Goal: Information Seeking & Learning: Find specific fact

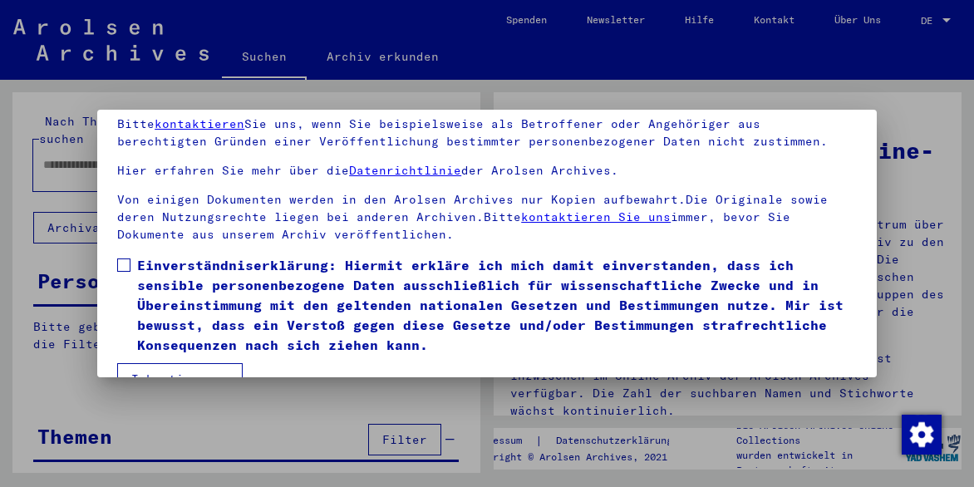
scroll to position [131, 0]
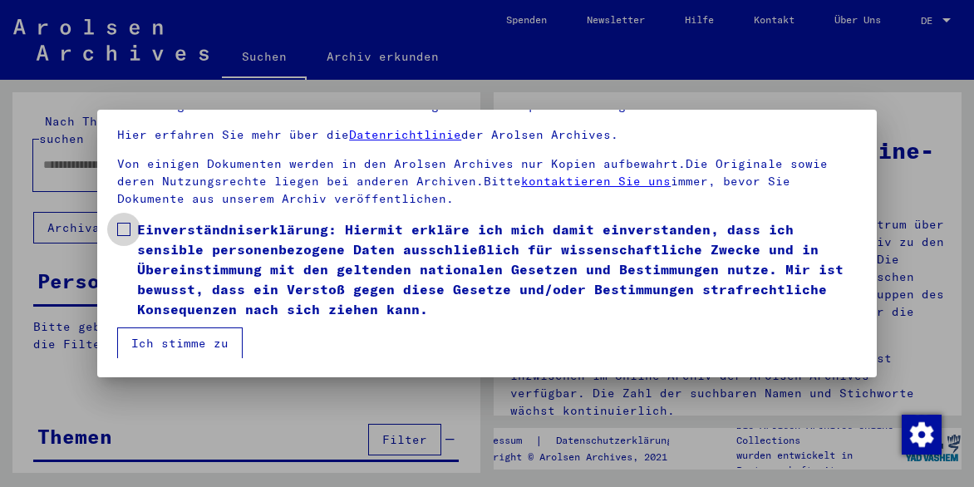
click at [123, 232] on span at bounding box center [123, 229] width 13 height 13
click at [177, 337] on button "Ich stimme zu" at bounding box center [180, 344] width 126 height 32
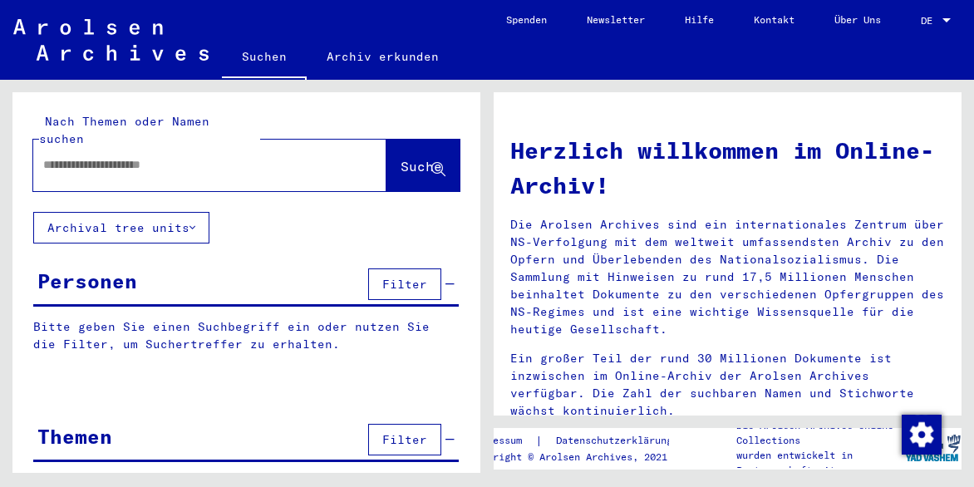
drag, startPoint x: 41, startPoint y: 139, endPoint x: 52, endPoint y: 141, distance: 11.8
click at [46, 146] on div at bounding box center [184, 164] width 303 height 37
click at [73, 156] on input "text" at bounding box center [189, 164] width 293 height 17
type input "**********"
click at [432, 163] on icon at bounding box center [439, 170] width 14 height 14
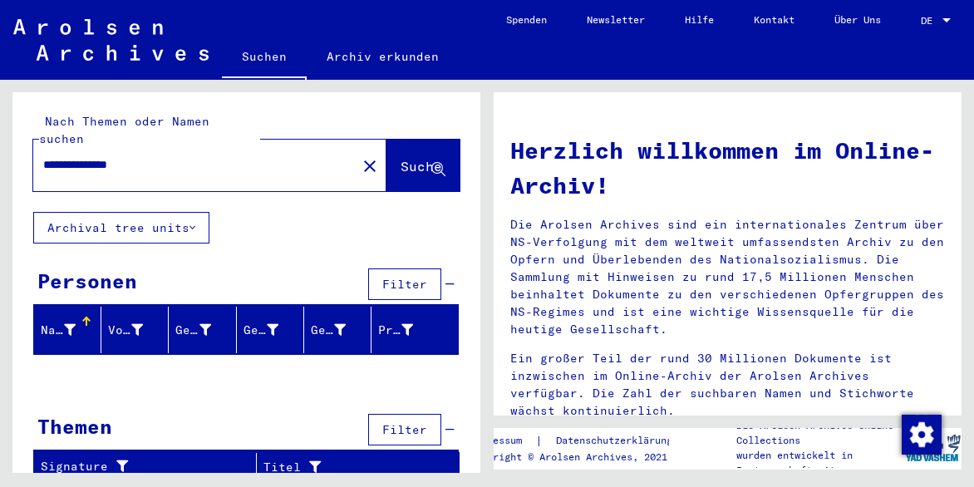
click at [192, 222] on icon at bounding box center [193, 228] width 6 height 12
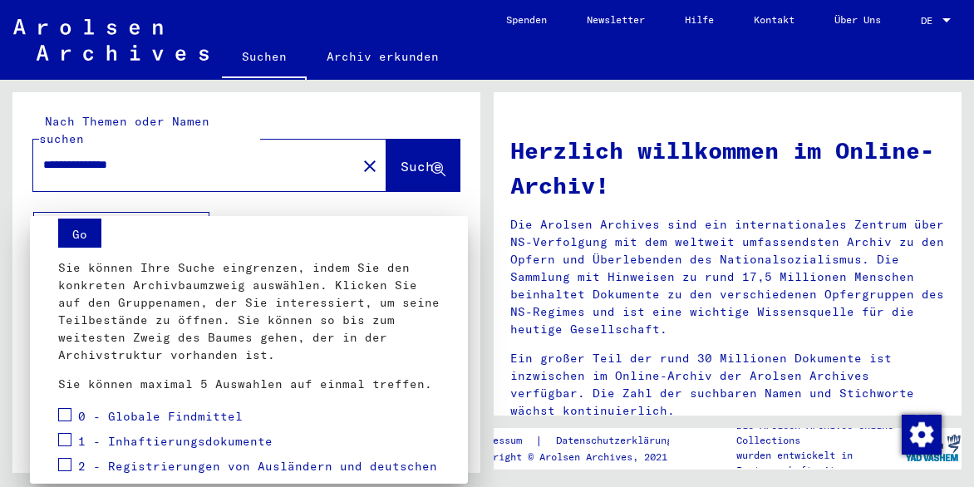
scroll to position [20, 0]
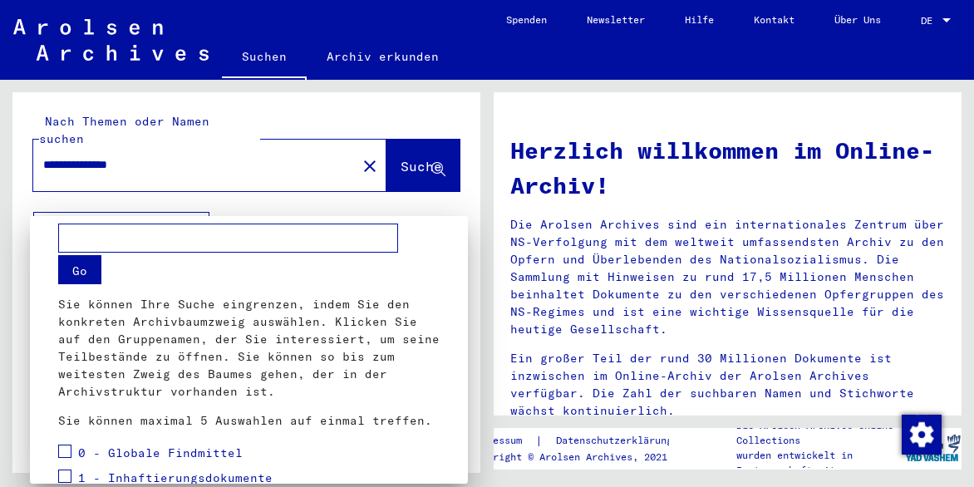
drag, startPoint x: 74, startPoint y: 239, endPoint x: 77, endPoint y: 249, distance: 10.5
click at [74, 242] on input "text" at bounding box center [228, 238] width 340 height 29
type input "**"
click at [86, 270] on button "Go" at bounding box center [79, 269] width 43 height 29
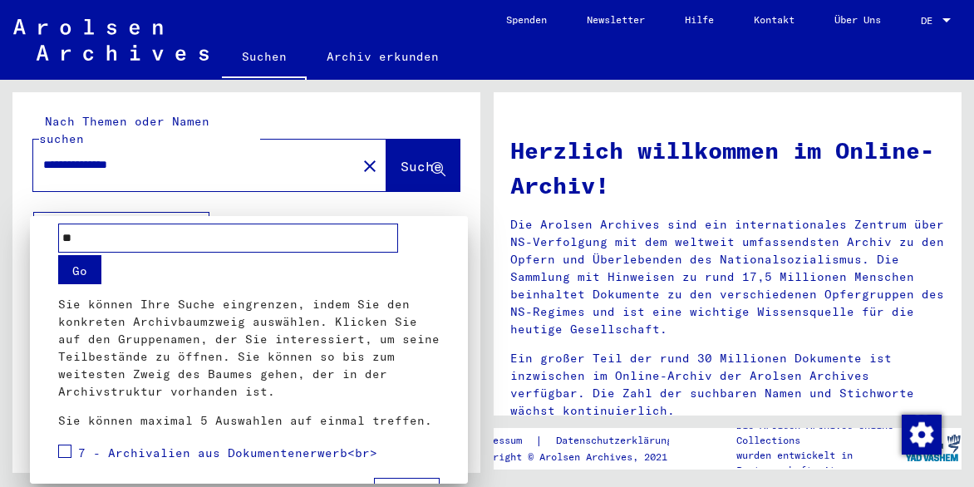
click at [78, 266] on button "Go" at bounding box center [79, 269] width 43 height 29
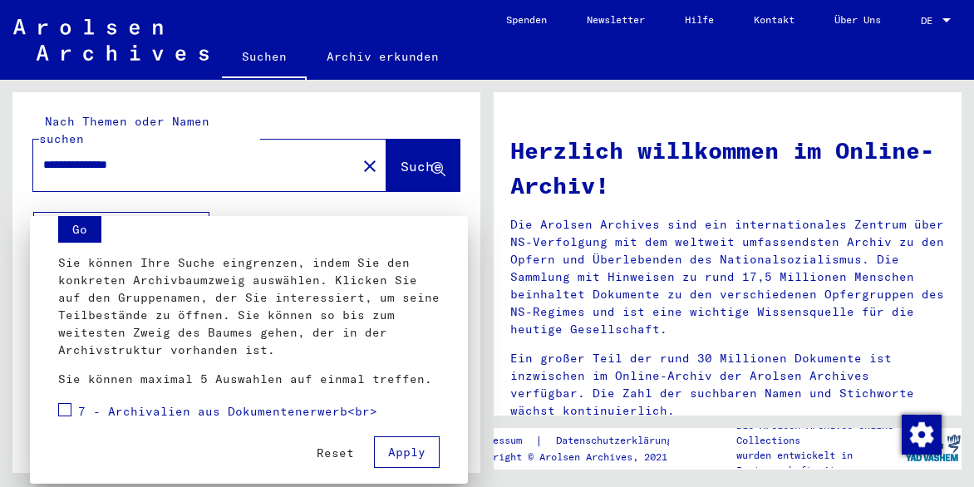
scroll to position [73, 0]
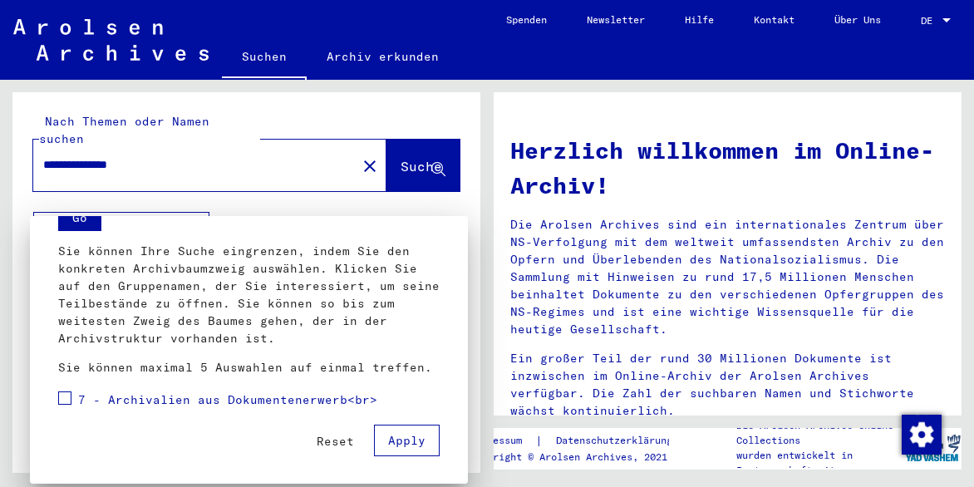
click at [396, 445] on span "Apply" at bounding box center [406, 440] width 37 height 15
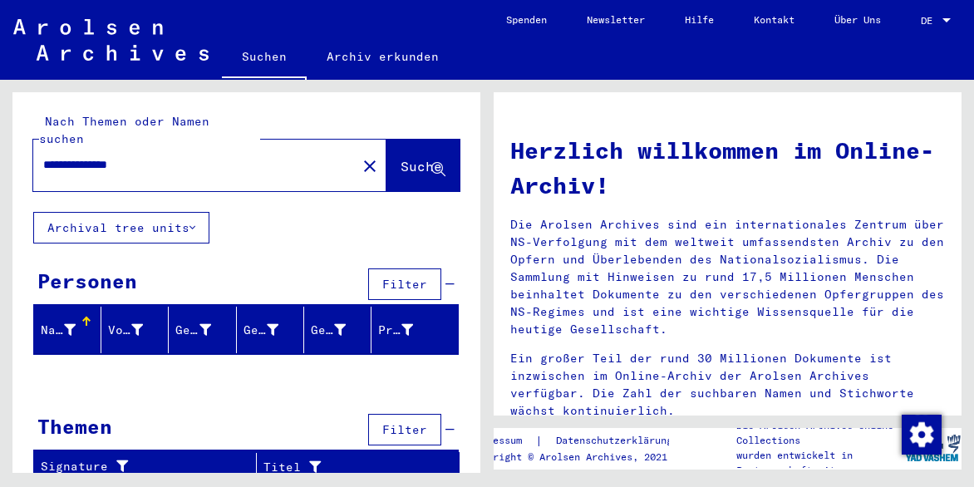
click at [67, 324] on icon at bounding box center [70, 330] width 12 height 12
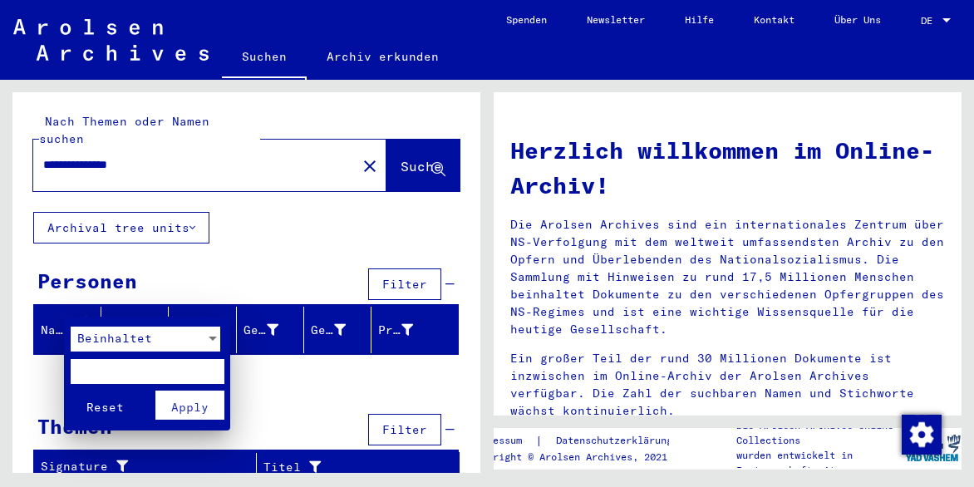
click at [212, 338] on div at bounding box center [213, 339] width 8 height 4
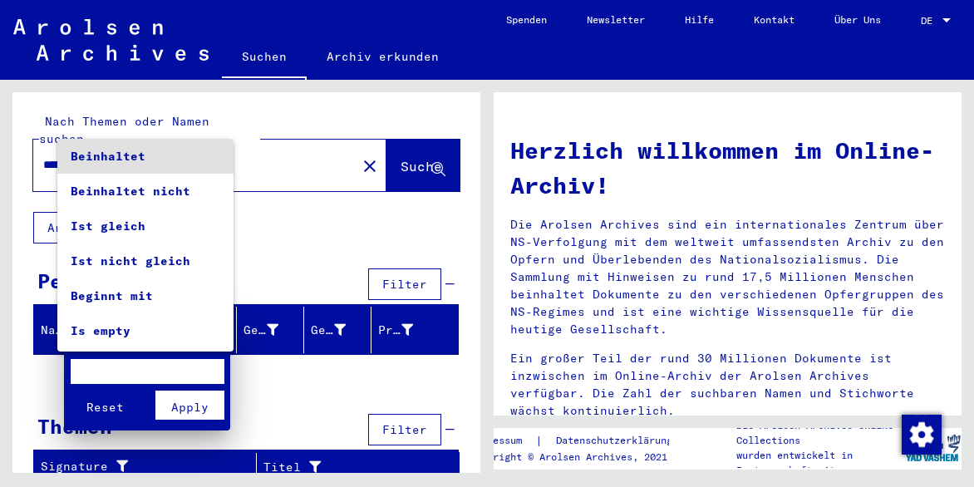
click at [294, 382] on div at bounding box center [487, 243] width 974 height 487
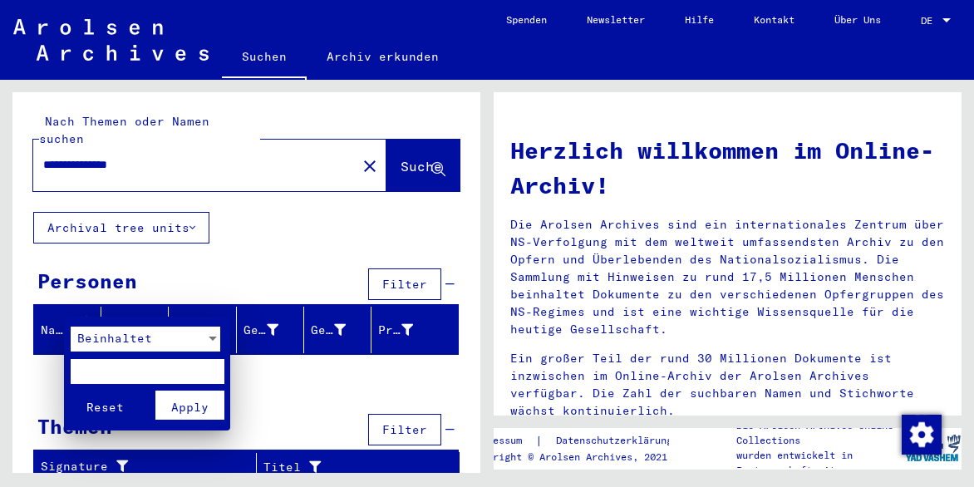
click at [86, 368] on input "text" at bounding box center [148, 371] width 154 height 25
type input "********"
click at [188, 406] on span "Apply" at bounding box center [189, 407] width 37 height 15
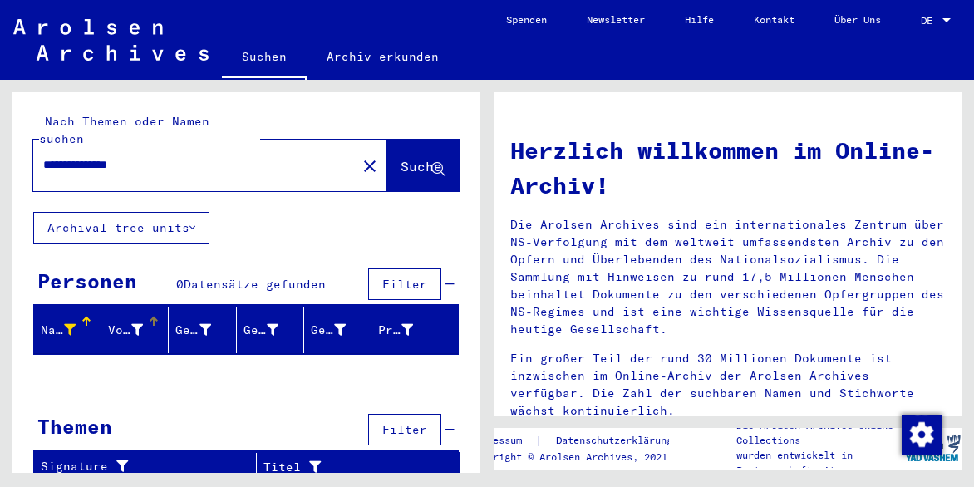
click at [138, 324] on icon at bounding box center [137, 330] width 12 height 12
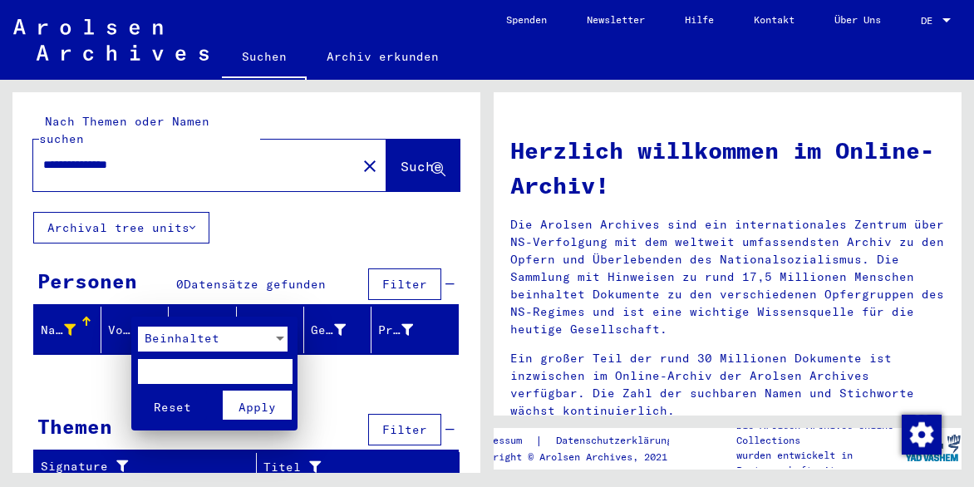
click at [285, 371] on input "text" at bounding box center [215, 371] width 154 height 25
type input "**********"
click at [256, 407] on span "Apply" at bounding box center [257, 407] width 37 height 15
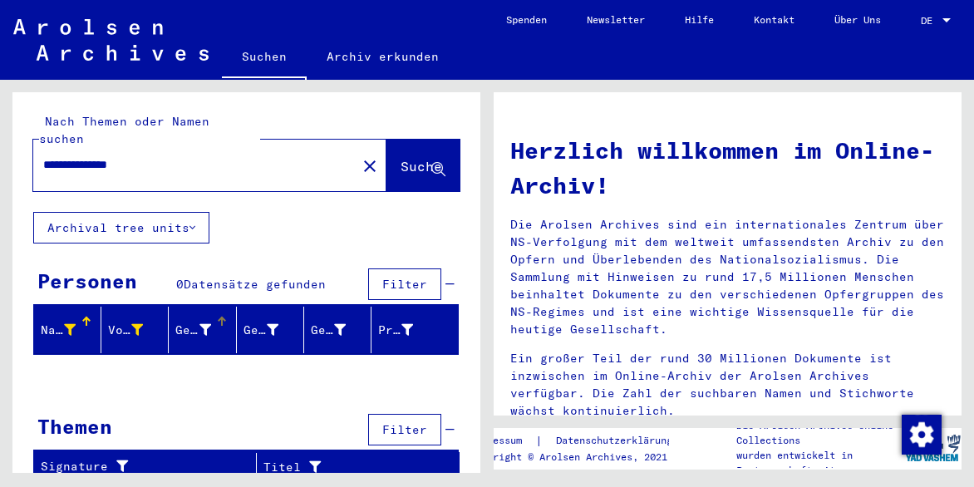
click at [201, 322] on div at bounding box center [206, 330] width 12 height 17
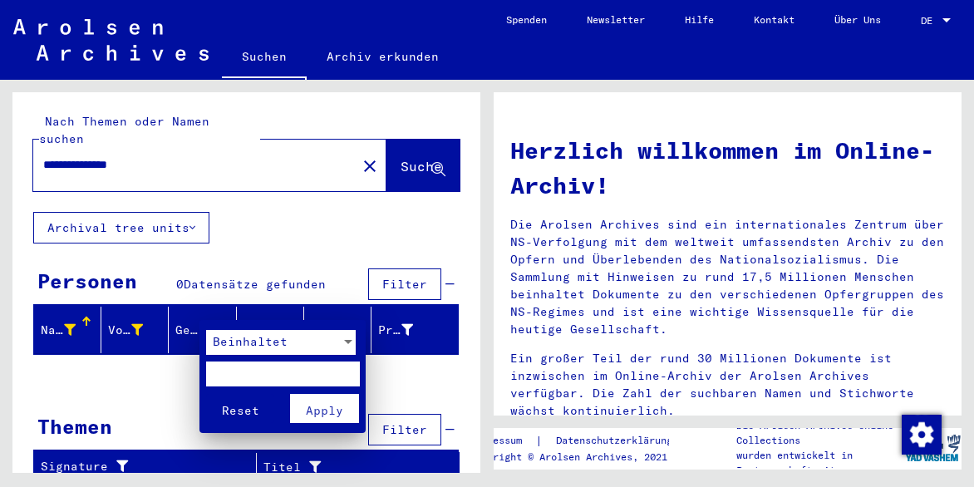
click at [352, 343] on div at bounding box center [348, 342] width 8 height 4
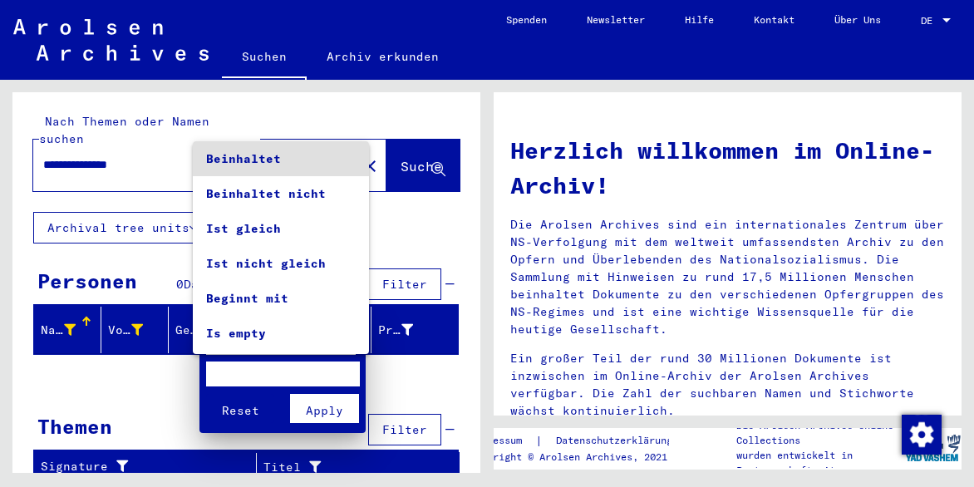
scroll to position [32, 0]
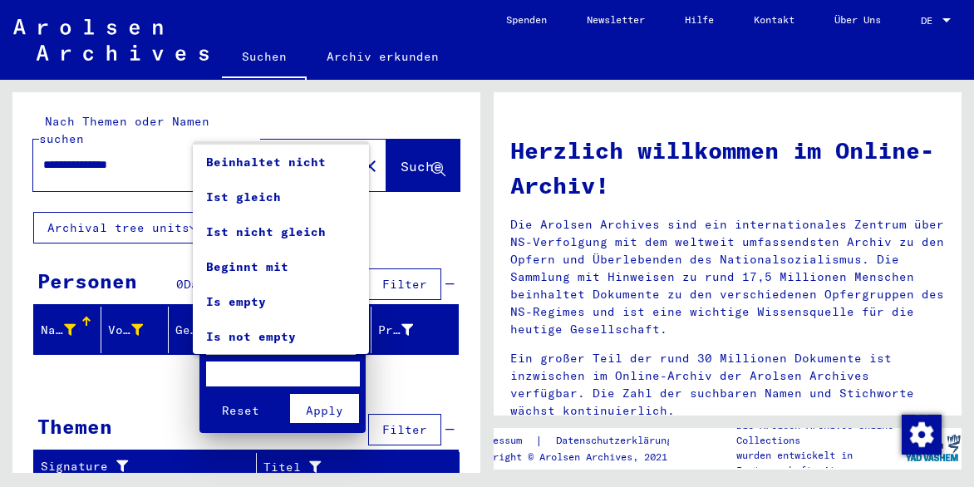
click at [428, 354] on div at bounding box center [487, 243] width 974 height 487
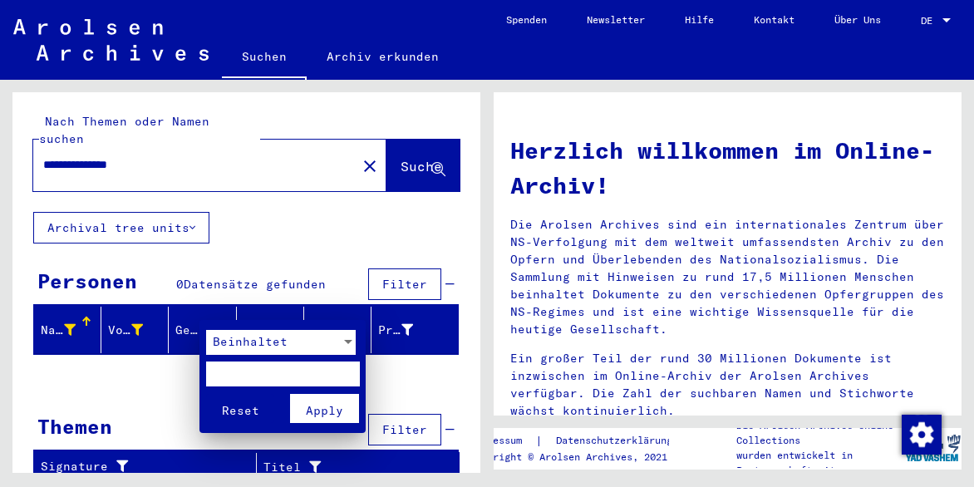
click at [406, 307] on div at bounding box center [487, 243] width 974 height 487
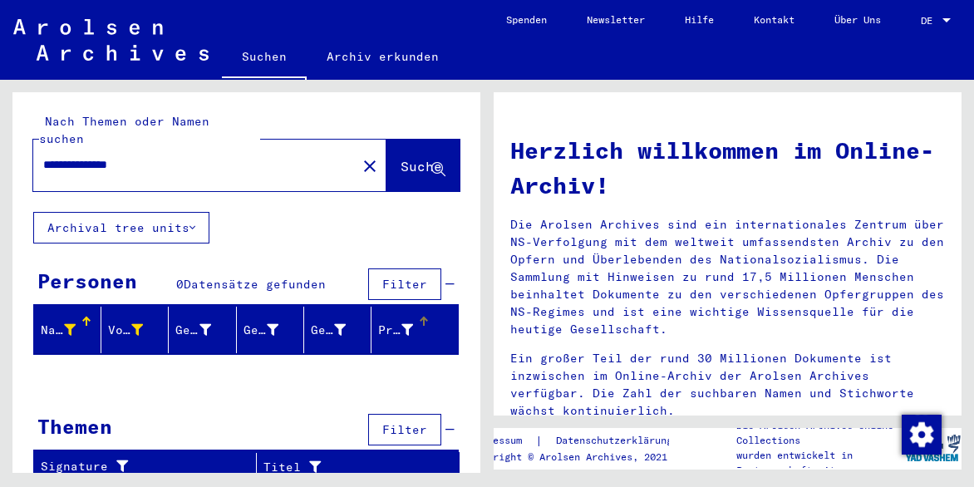
click at [406, 324] on icon at bounding box center [408, 330] width 12 height 12
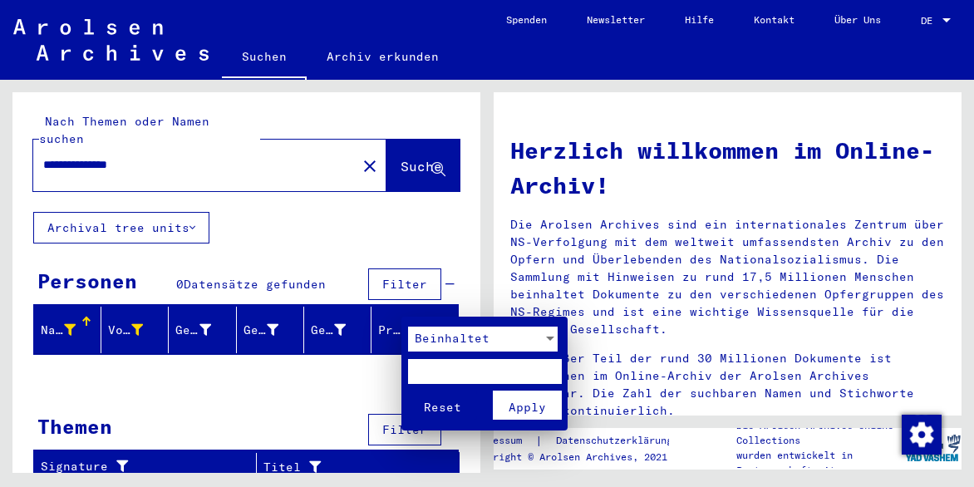
click at [410, 272] on div at bounding box center [487, 243] width 974 height 487
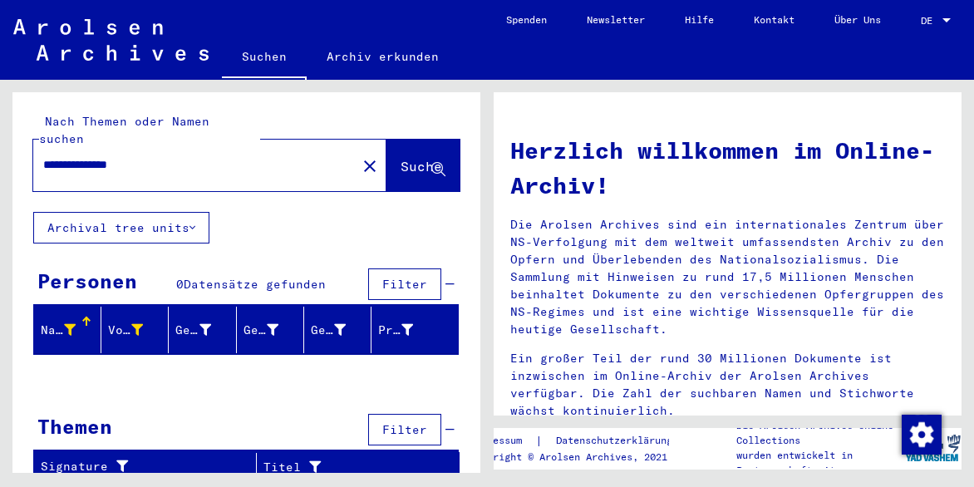
click at [193, 222] on icon at bounding box center [193, 228] width 6 height 12
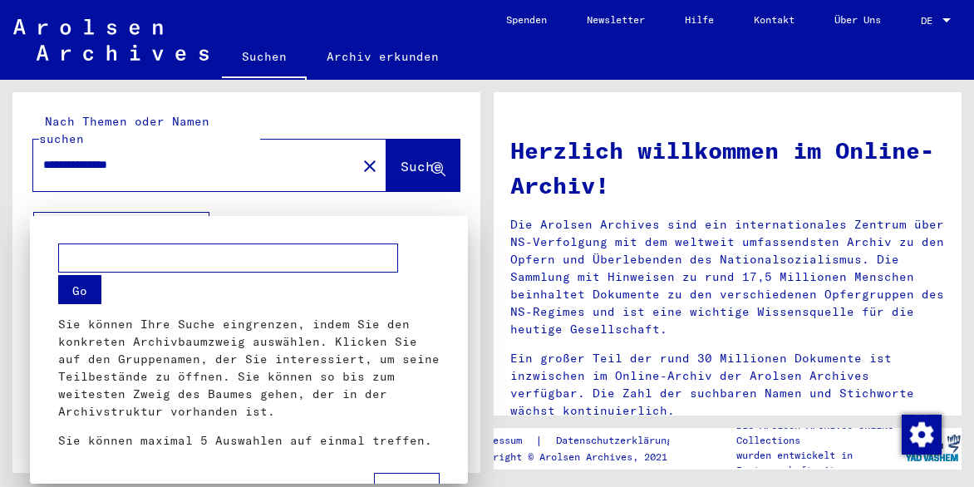
scroll to position [20, 0]
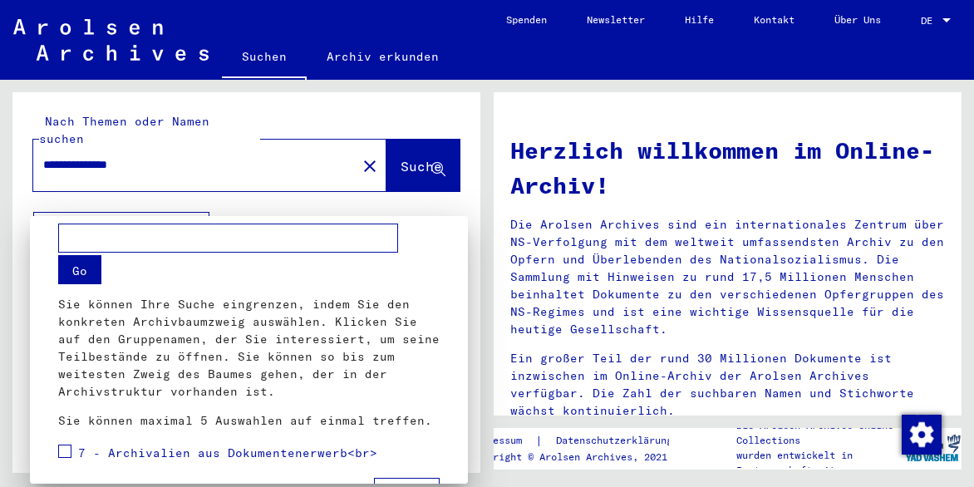
drag, startPoint x: 72, startPoint y: 232, endPoint x: 88, endPoint y: 243, distance: 19.8
click at [75, 237] on input "text" at bounding box center [228, 238] width 340 height 29
type input "********"
click at [83, 268] on button "Go" at bounding box center [79, 269] width 43 height 29
click at [77, 272] on button "Go" at bounding box center [79, 269] width 43 height 29
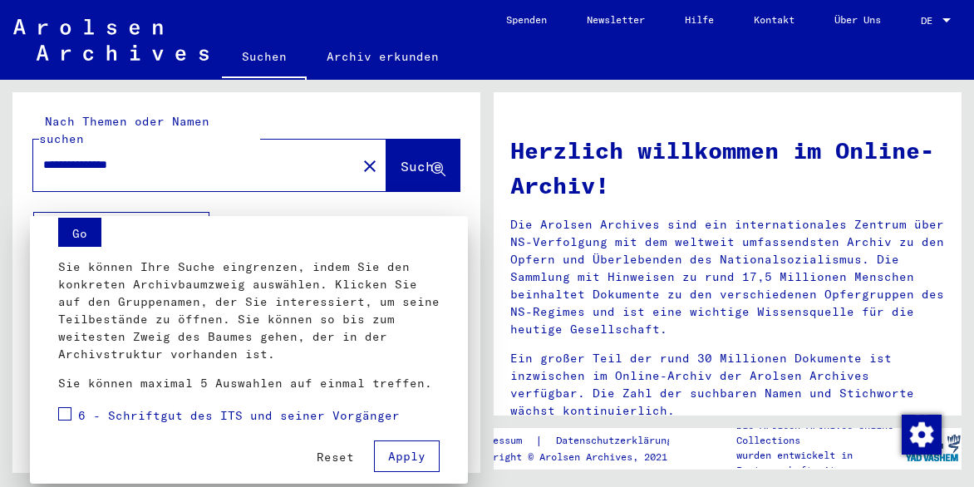
scroll to position [73, 0]
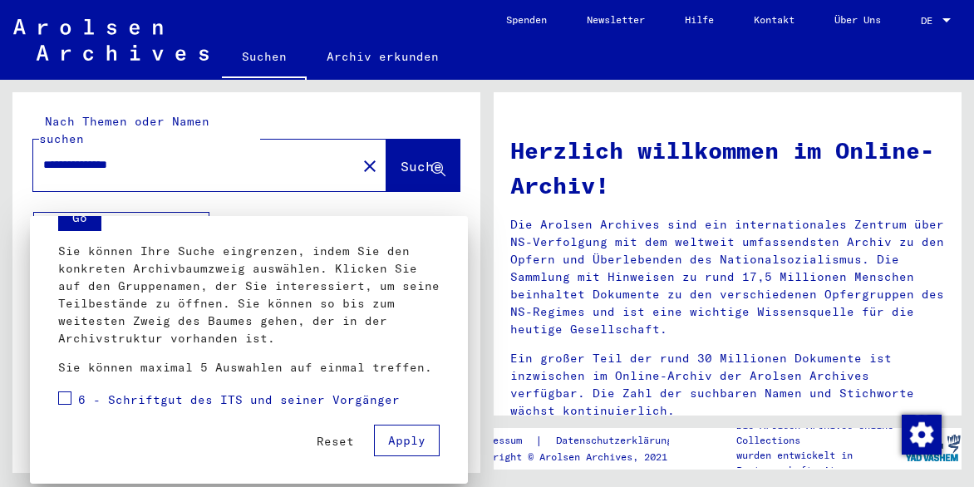
click at [65, 400] on span at bounding box center [64, 398] width 13 height 13
click at [392, 443] on span "Apply" at bounding box center [406, 440] width 37 height 15
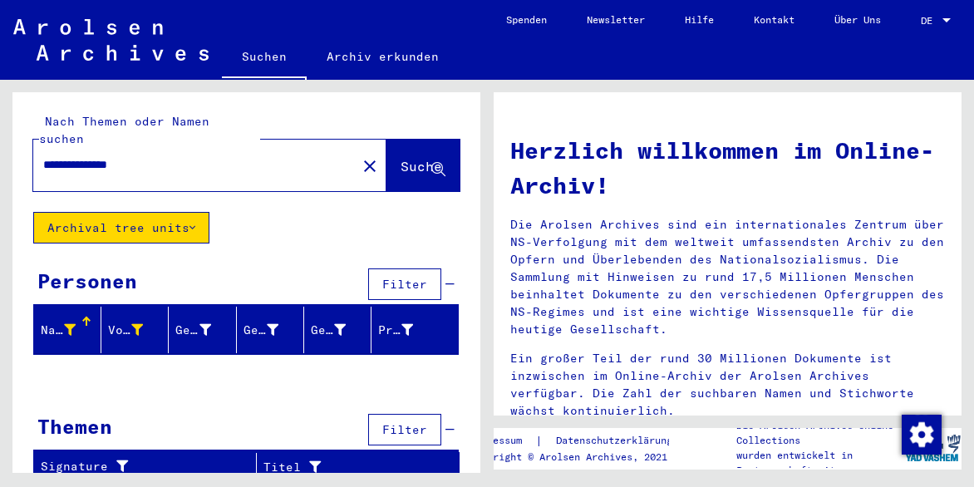
click at [360, 156] on mat-icon "close" at bounding box center [370, 166] width 20 height 20
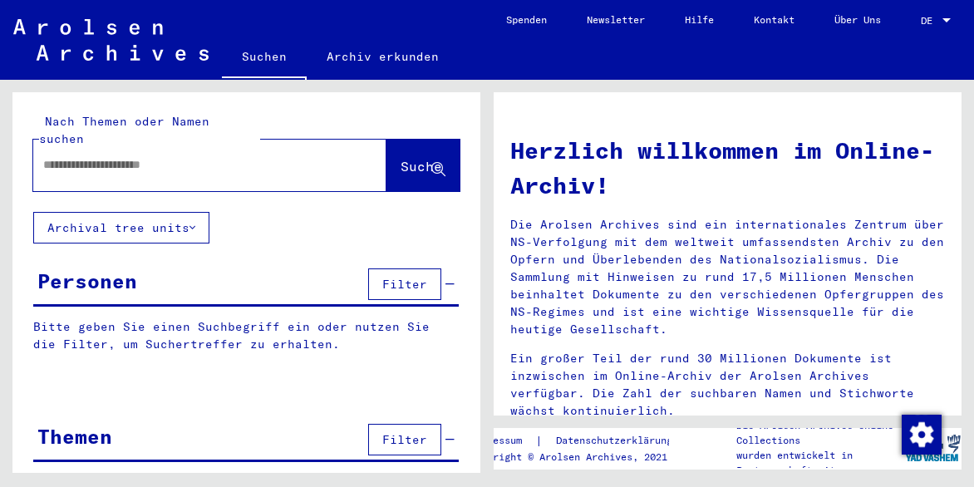
click at [255, 59] on link "Suchen" at bounding box center [264, 58] width 85 height 43
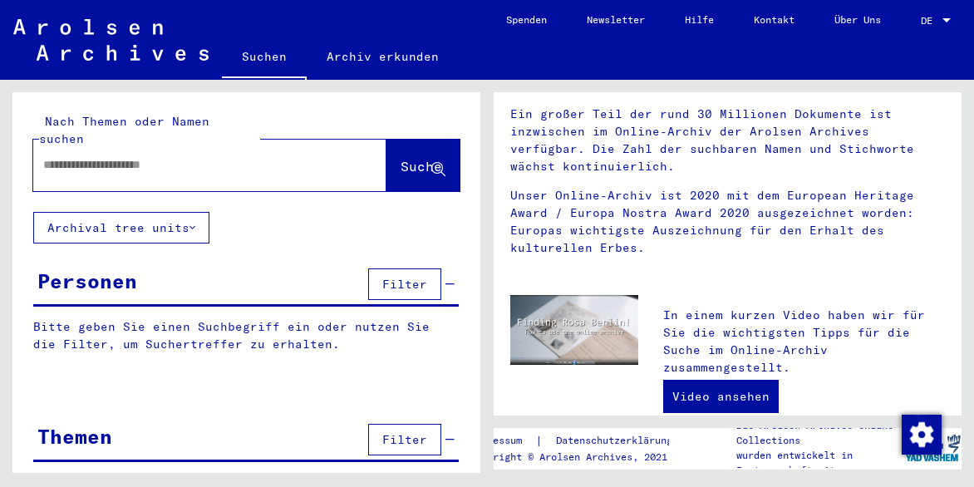
scroll to position [249, 0]
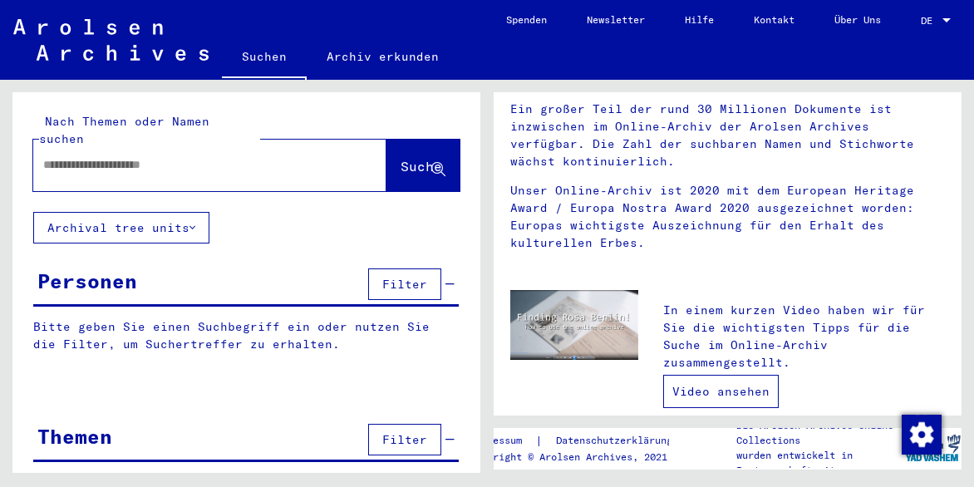
click at [720, 389] on link "Video ansehen" at bounding box center [721, 391] width 116 height 33
